Goal: Navigation & Orientation: Find specific page/section

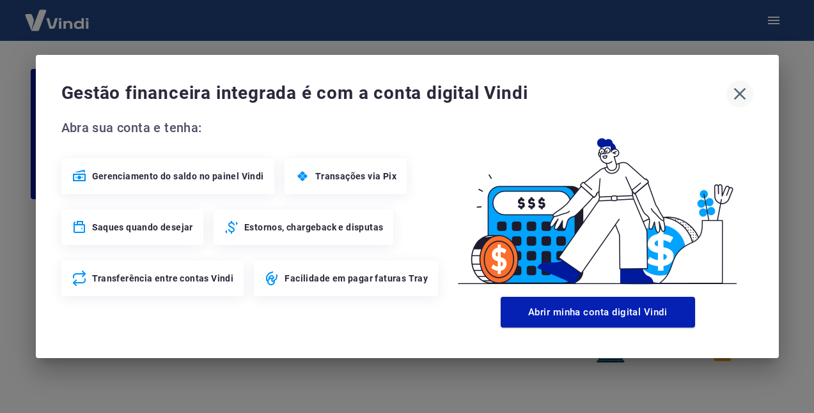
click at [741, 92] on icon "button" at bounding box center [739, 94] width 12 height 12
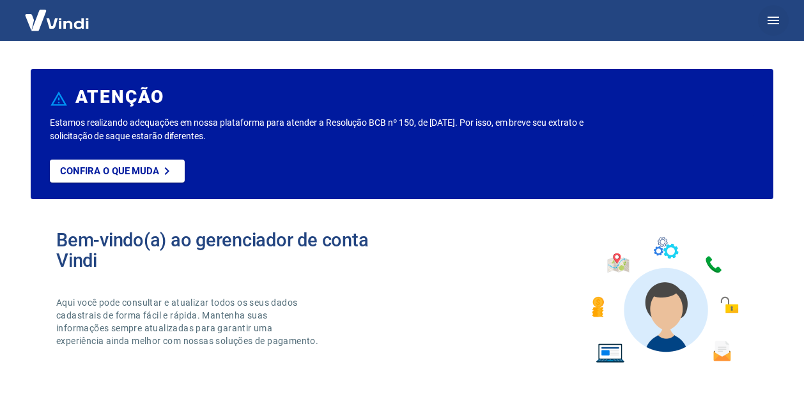
click at [769, 19] on icon "button" at bounding box center [773, 20] width 15 height 15
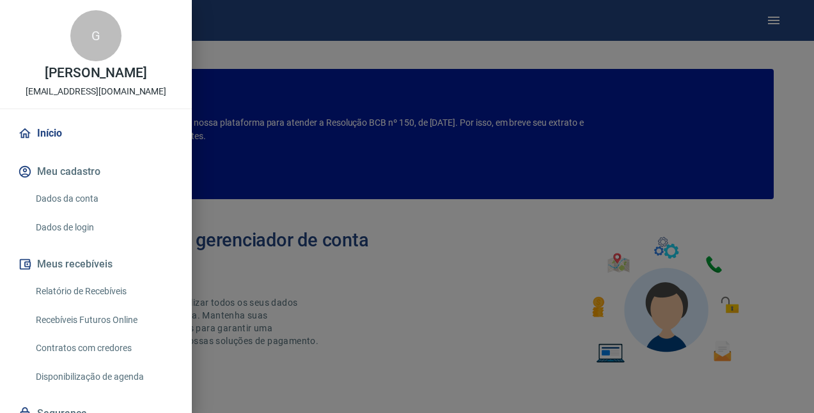
click at [412, 265] on div at bounding box center [407, 206] width 814 height 413
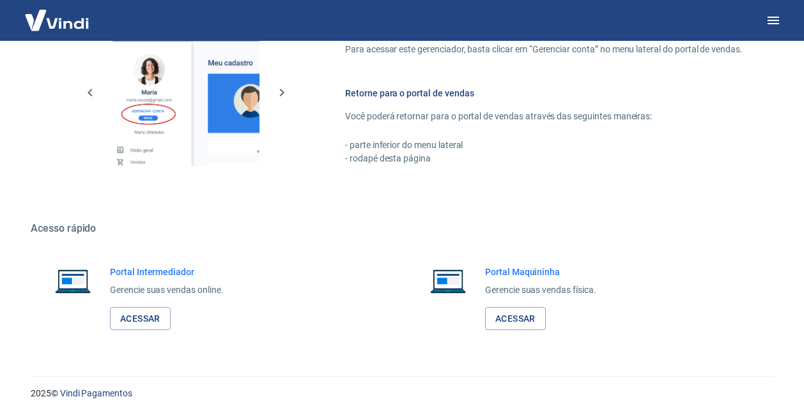
scroll to position [715, 0]
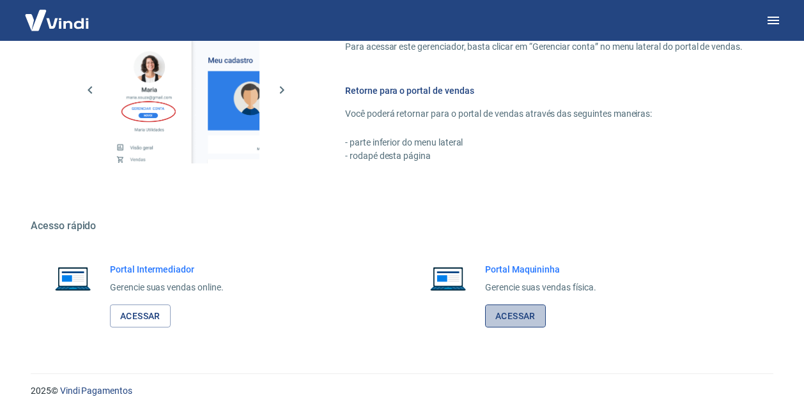
click at [530, 319] on link "Acessar" at bounding box center [515, 317] width 61 height 24
click at [143, 318] on link "Acessar" at bounding box center [140, 317] width 61 height 24
